Goal: Find specific page/section

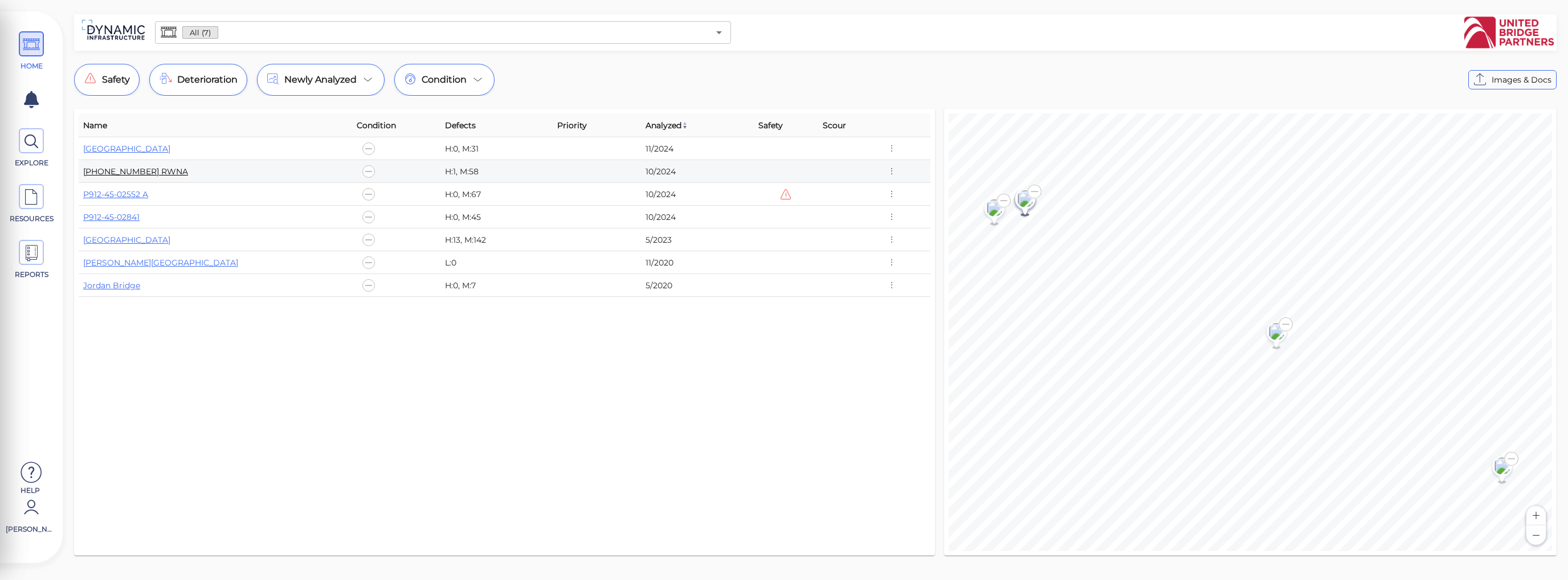
click at [142, 170] on link "912-45-02546 RWNA" at bounding box center [135, 171] width 105 height 10
click at [135, 219] on link "P912-45-02841" at bounding box center [111, 217] width 57 height 10
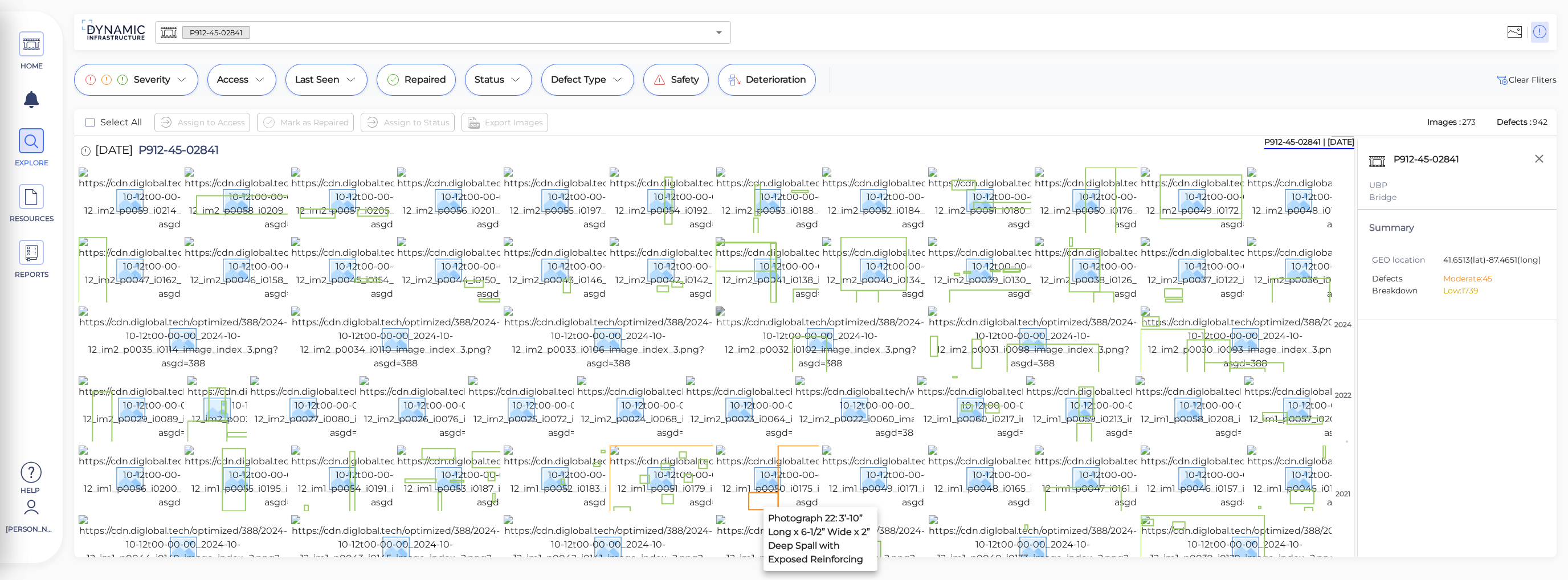
click at [865, 370] on img at bounding box center [820, 338] width 209 height 64
